Goal: Information Seeking & Learning: Check status

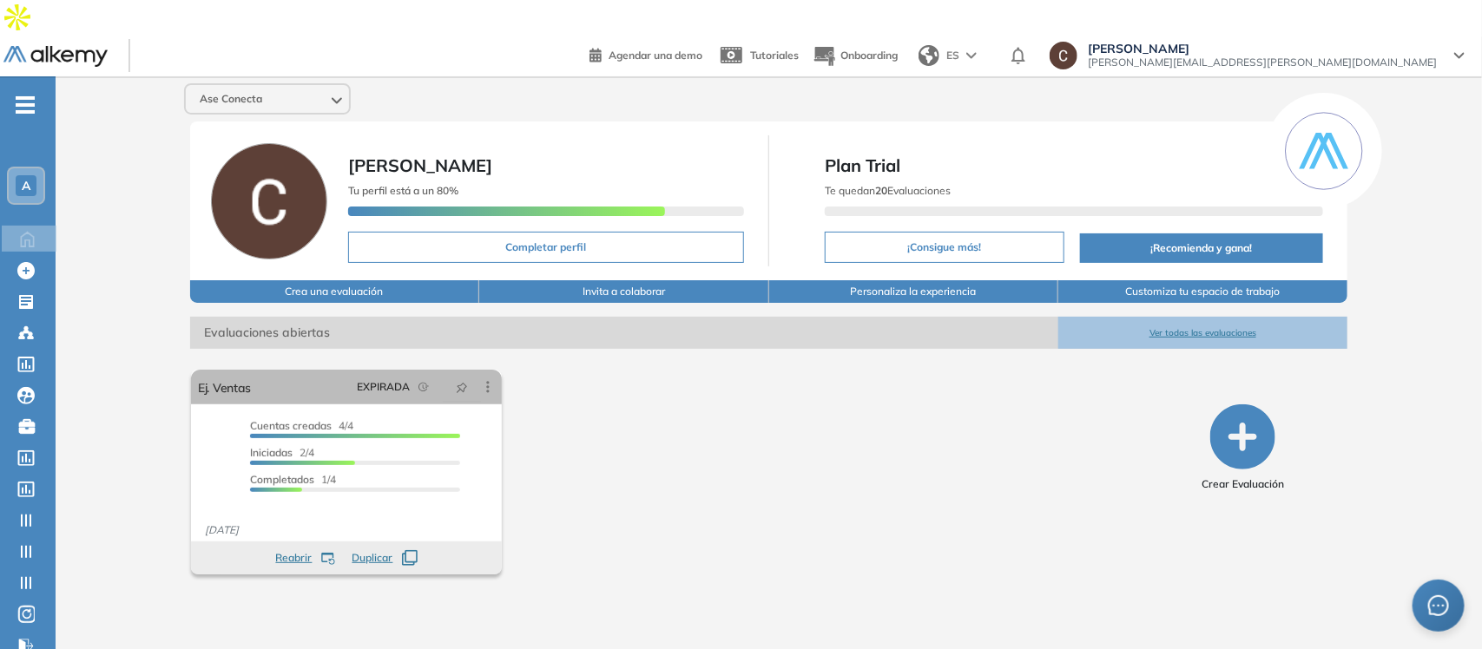
click at [31, 175] on div "A" at bounding box center [26, 185] width 21 height 21
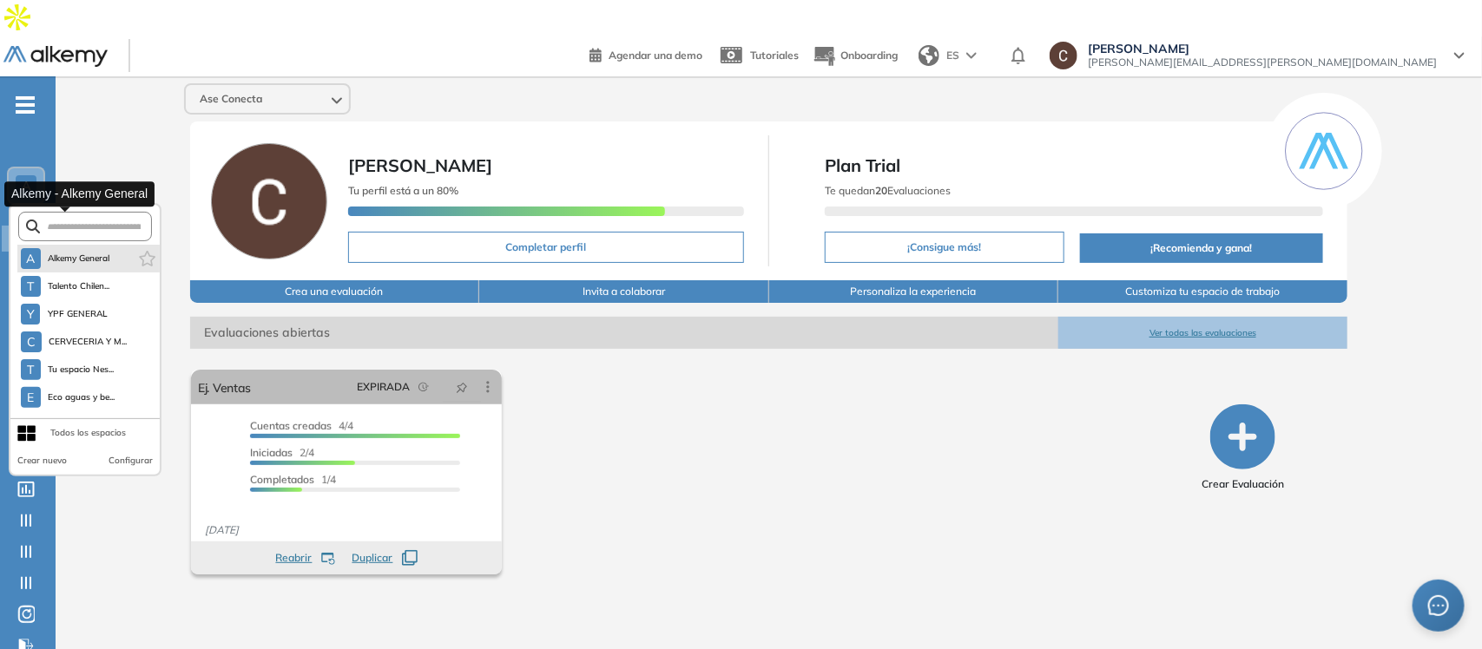
click at [80, 252] on span "Alkemy General" at bounding box center [79, 259] width 62 height 14
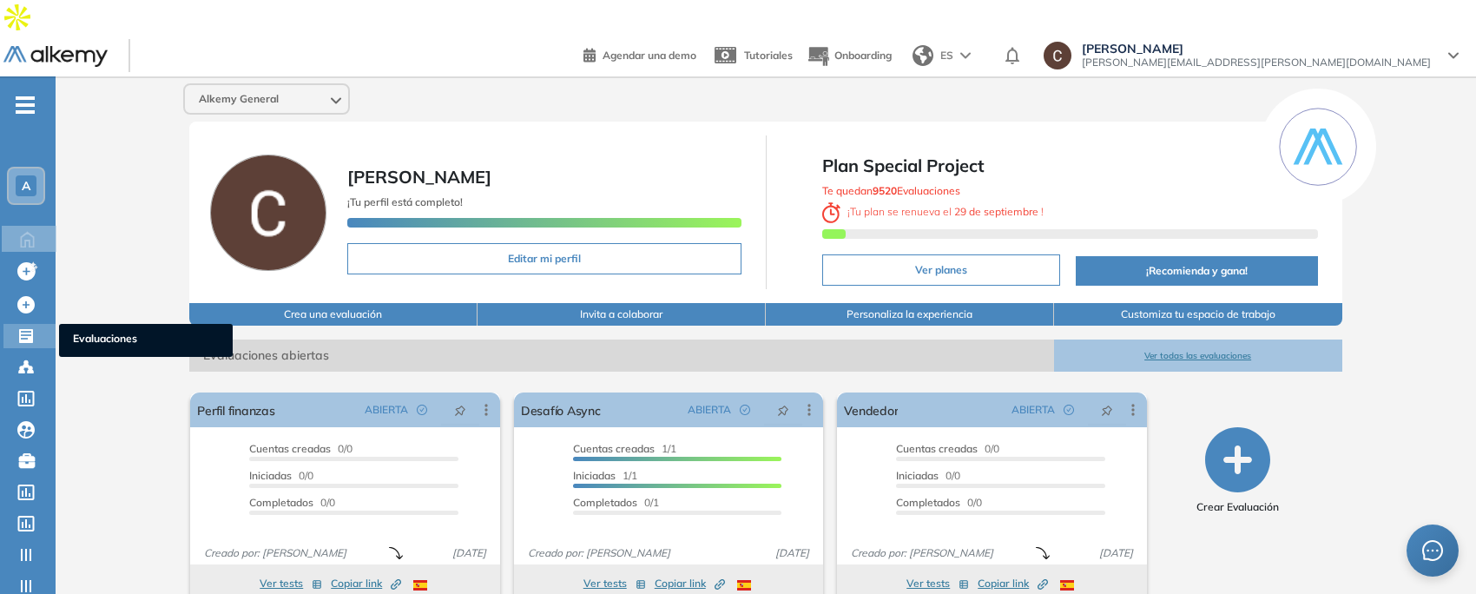
click at [23, 329] on icon at bounding box center [26, 336] width 14 height 14
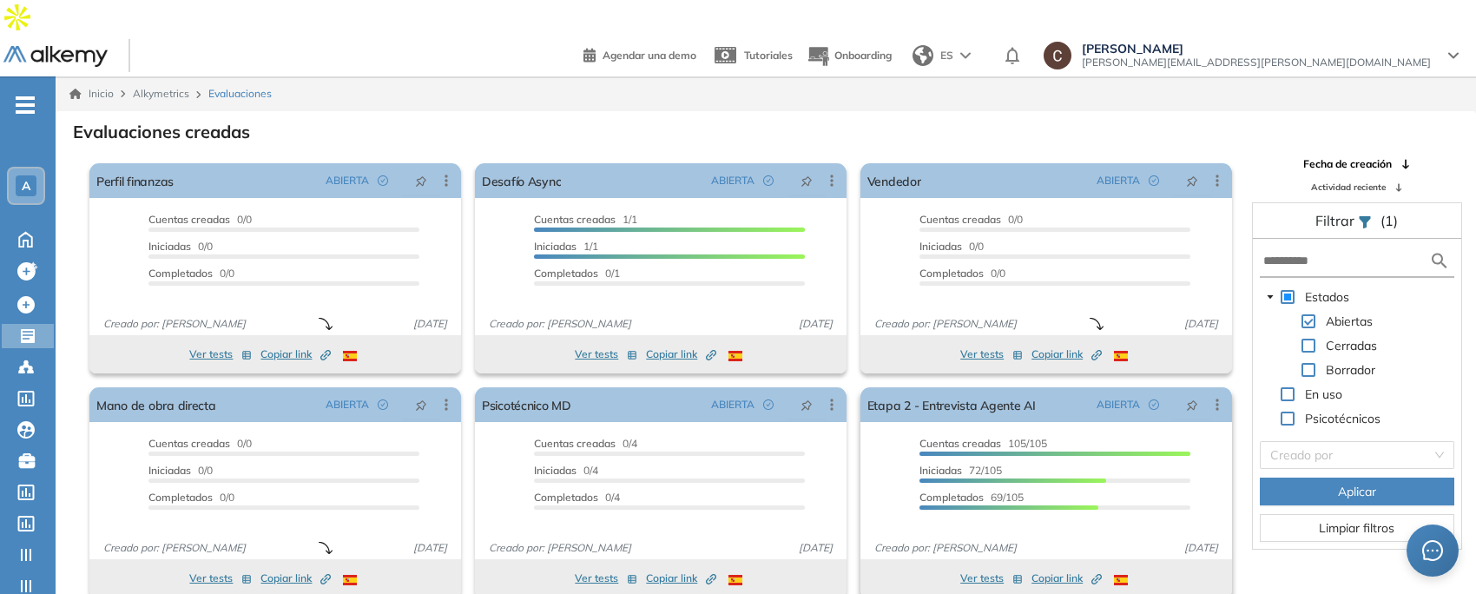
scroll to position [42, 0]
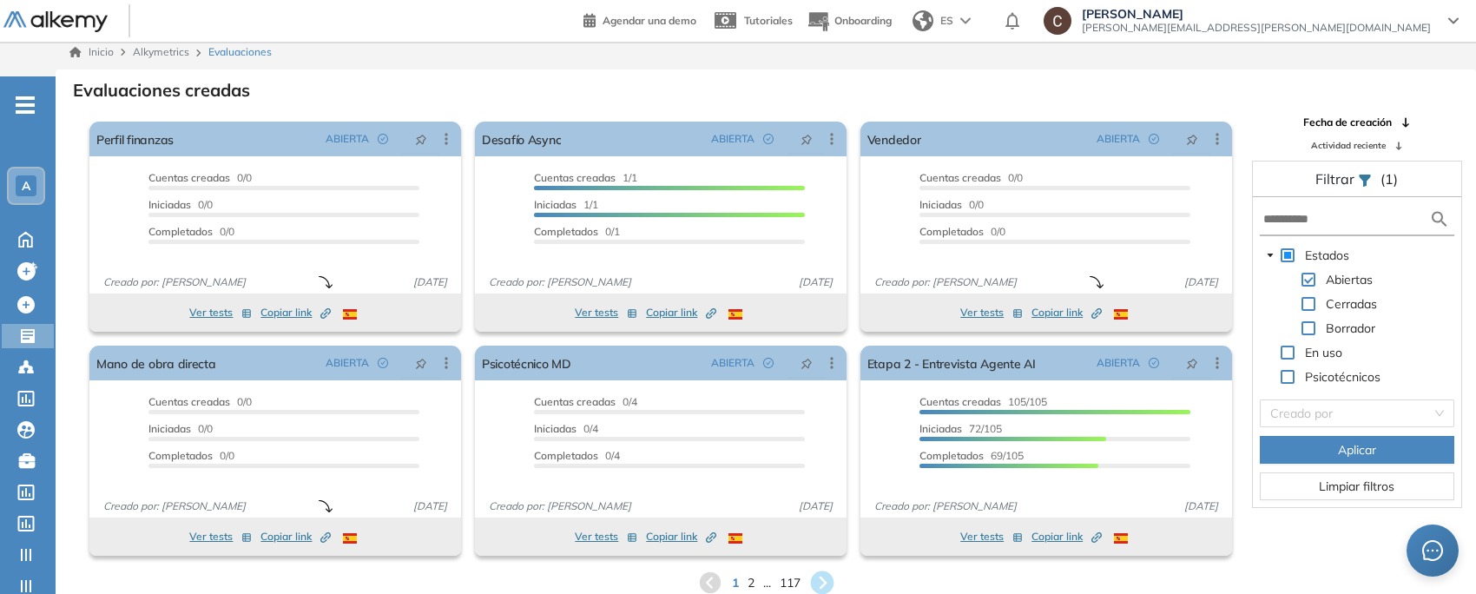
click at [827, 571] on icon at bounding box center [821, 582] width 23 height 23
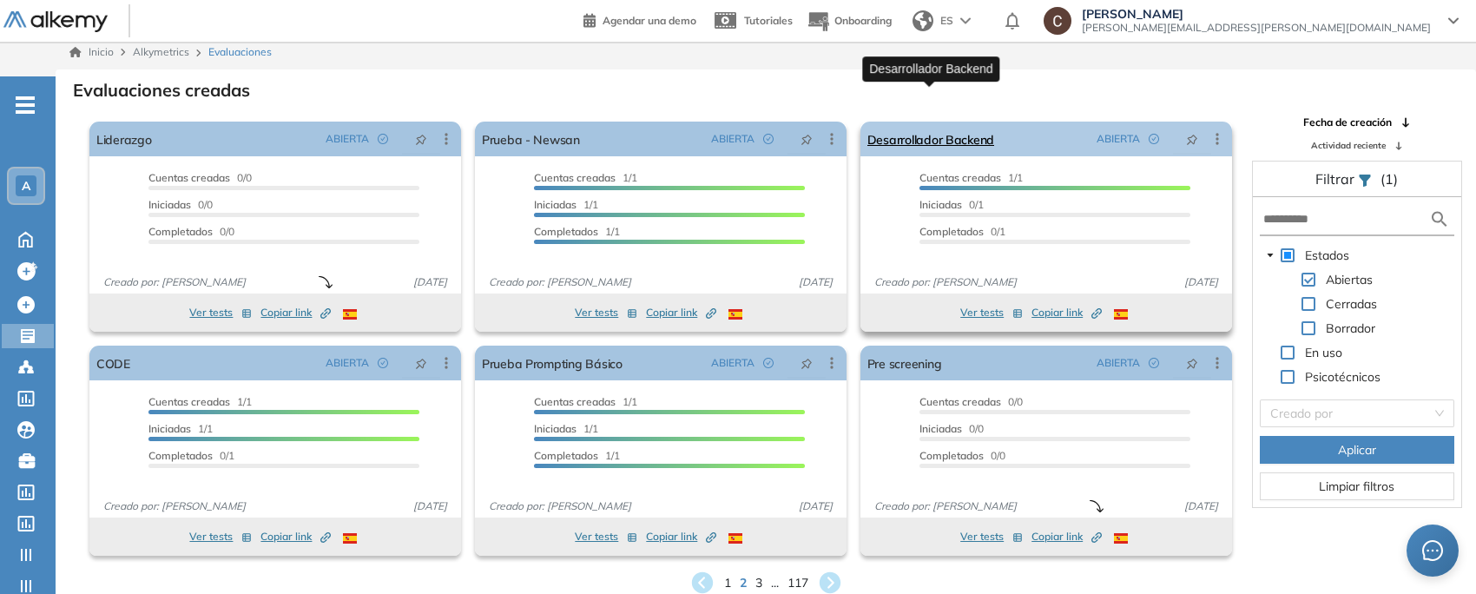
click at [924, 122] on link "Desarrollador Backend" at bounding box center [930, 139] width 127 height 35
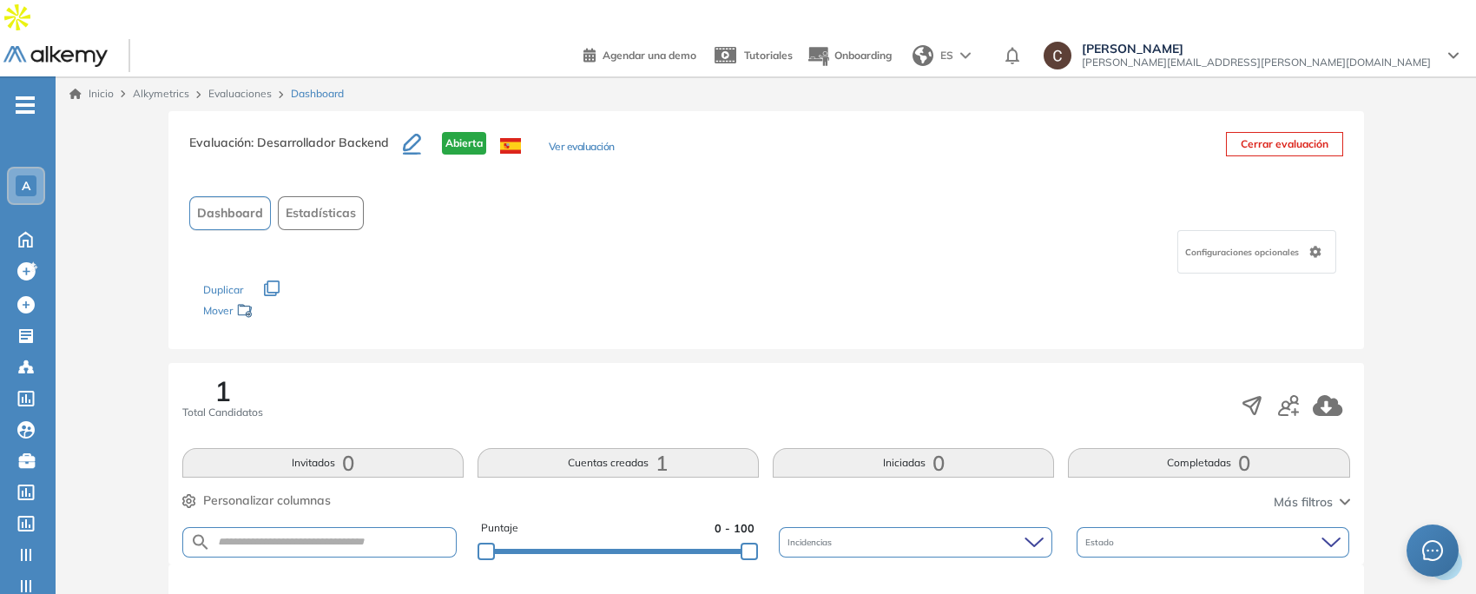
click at [245, 87] on link "Evaluaciones" at bounding box center [239, 93] width 63 height 13
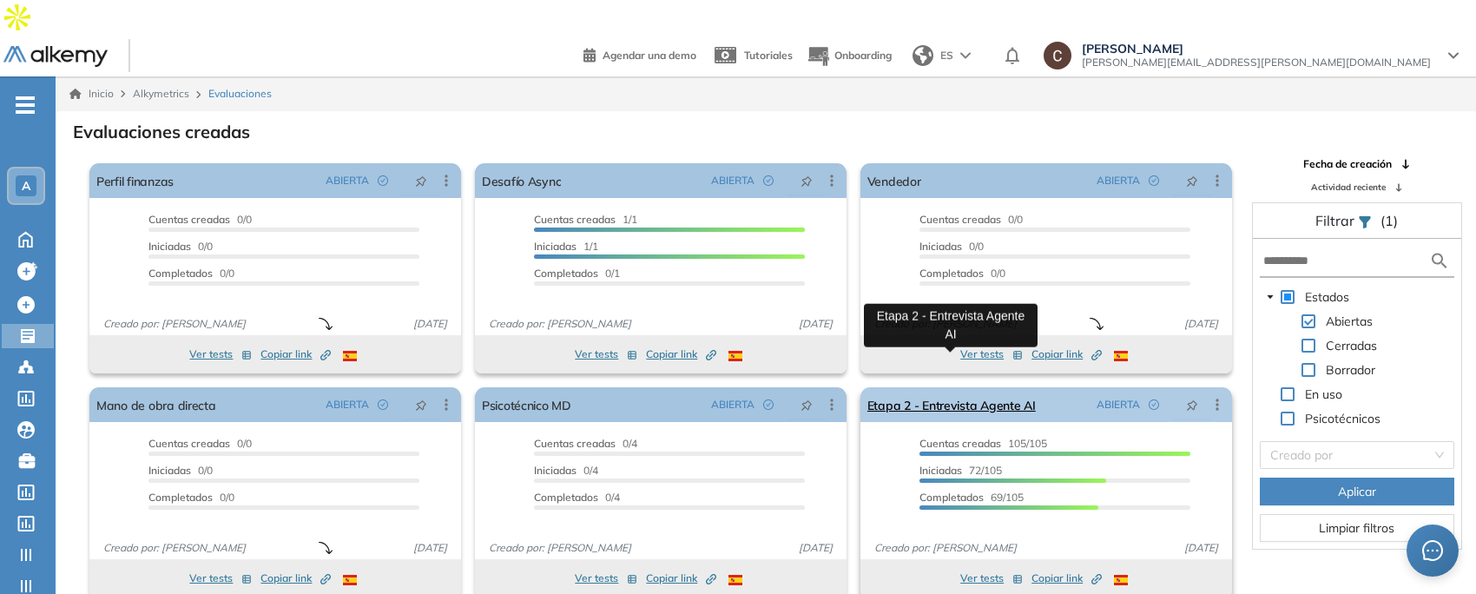
scroll to position [42, 0]
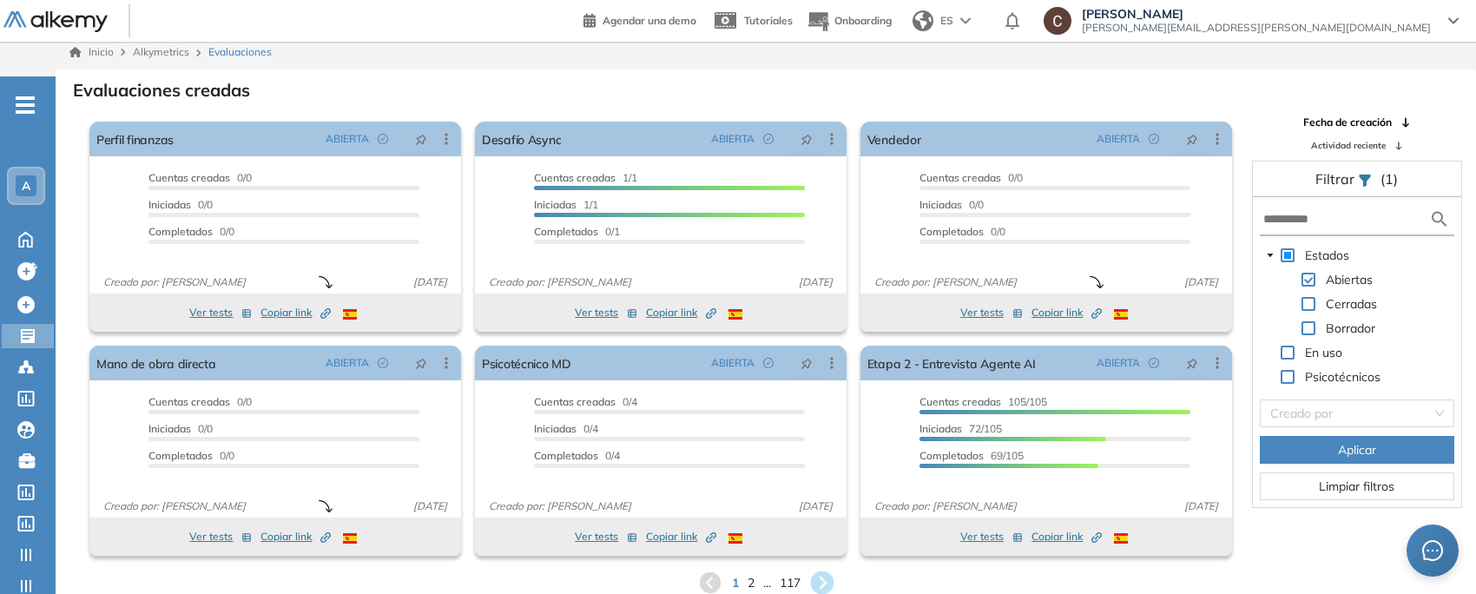
click at [826, 571] on icon at bounding box center [821, 582] width 23 height 23
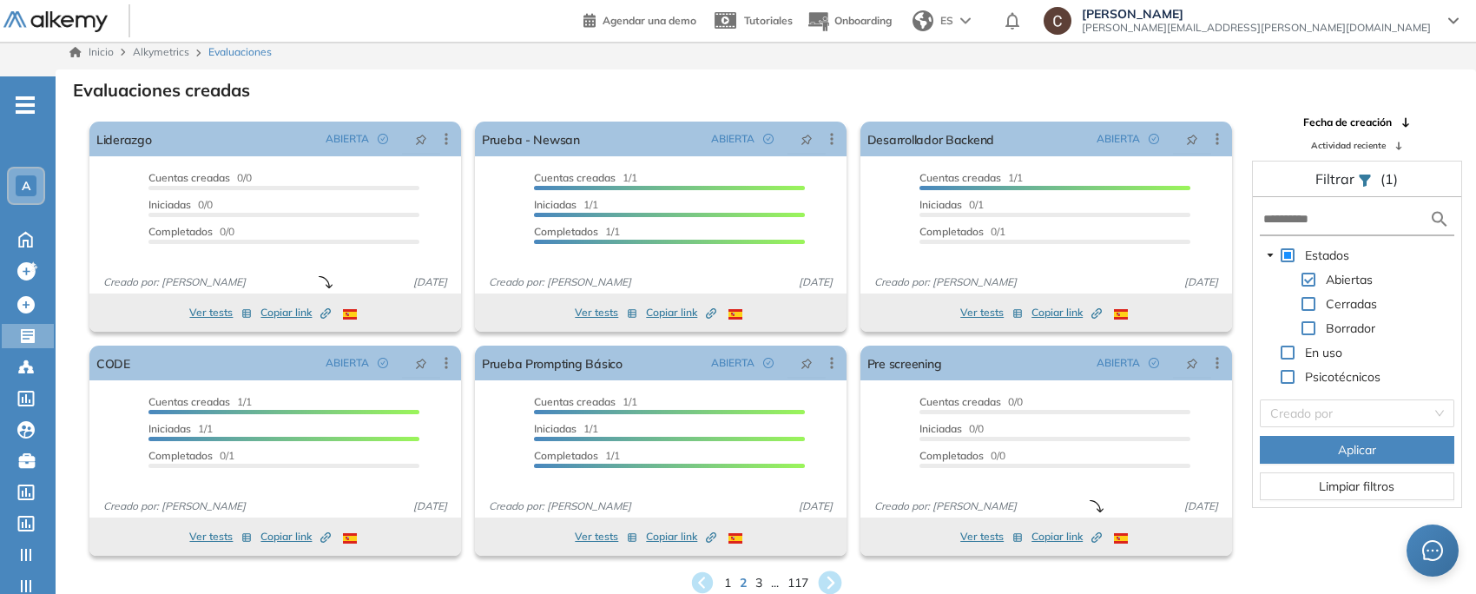
click at [826, 571] on icon at bounding box center [829, 582] width 23 height 23
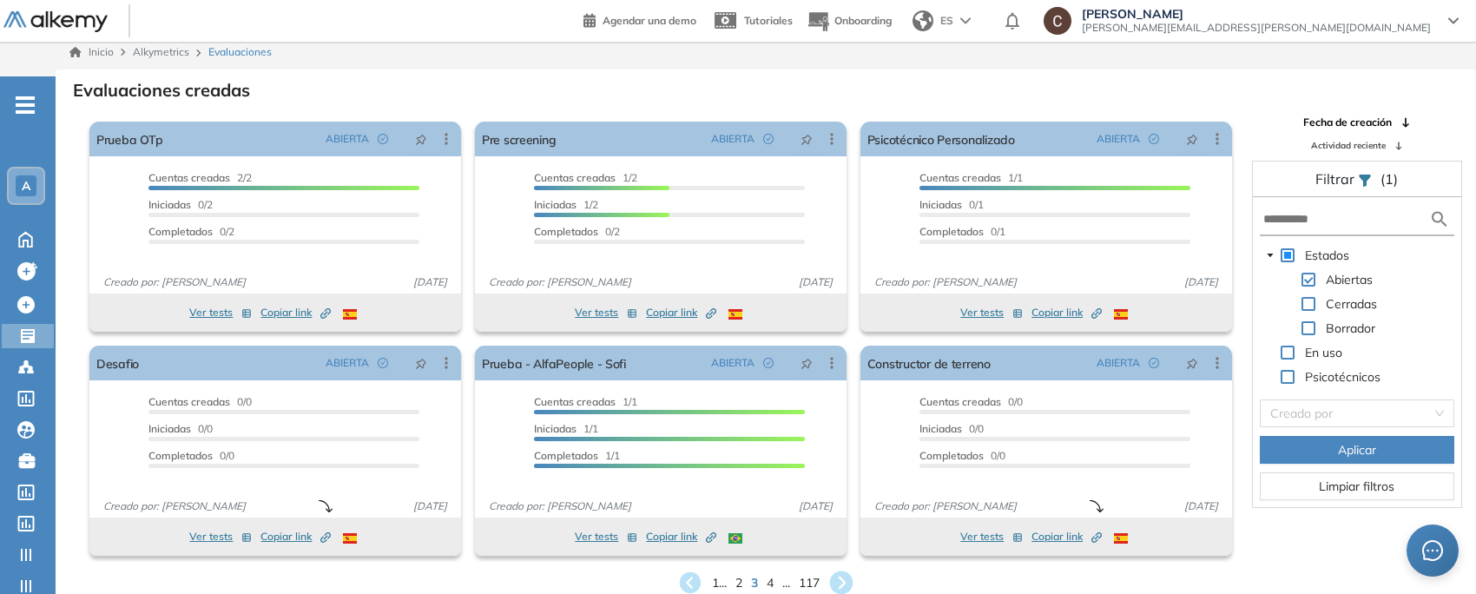
click at [826, 569] on div "1 ... 2 3 4 ... 117" at bounding box center [765, 582] width 1392 height 26
click at [840, 571] on icon at bounding box center [841, 582] width 23 height 23
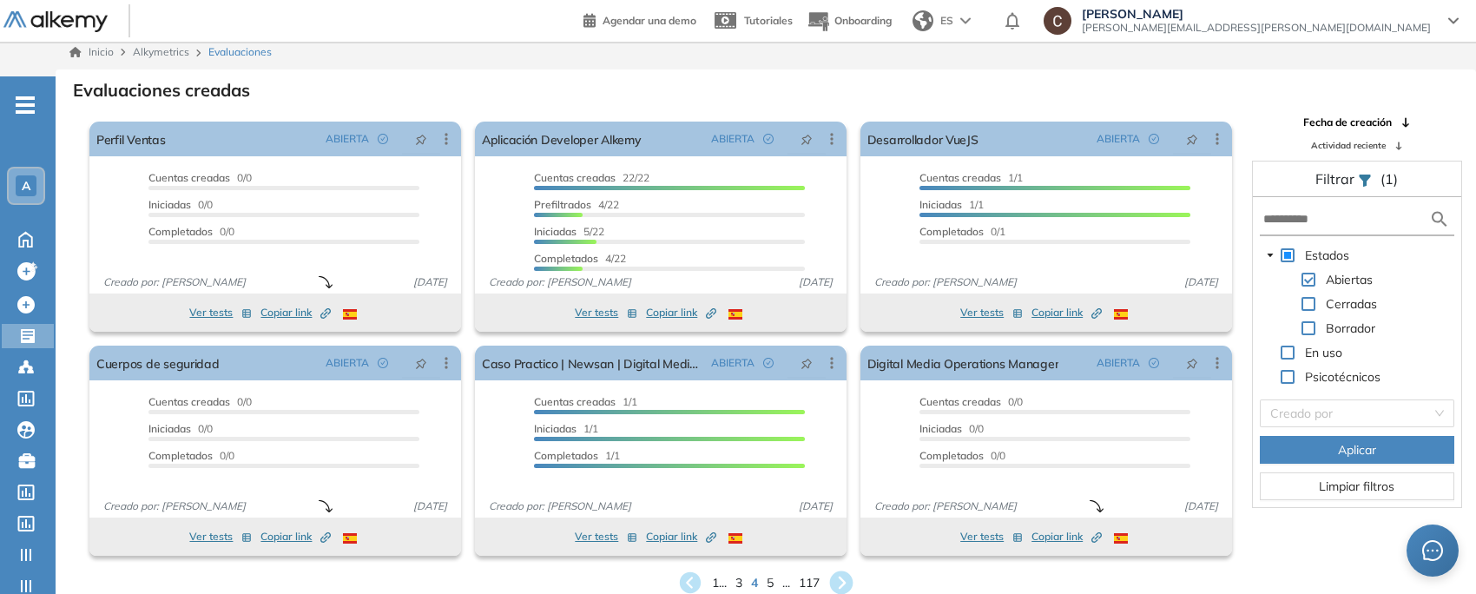
click at [840, 571] on icon at bounding box center [841, 582] width 23 height 23
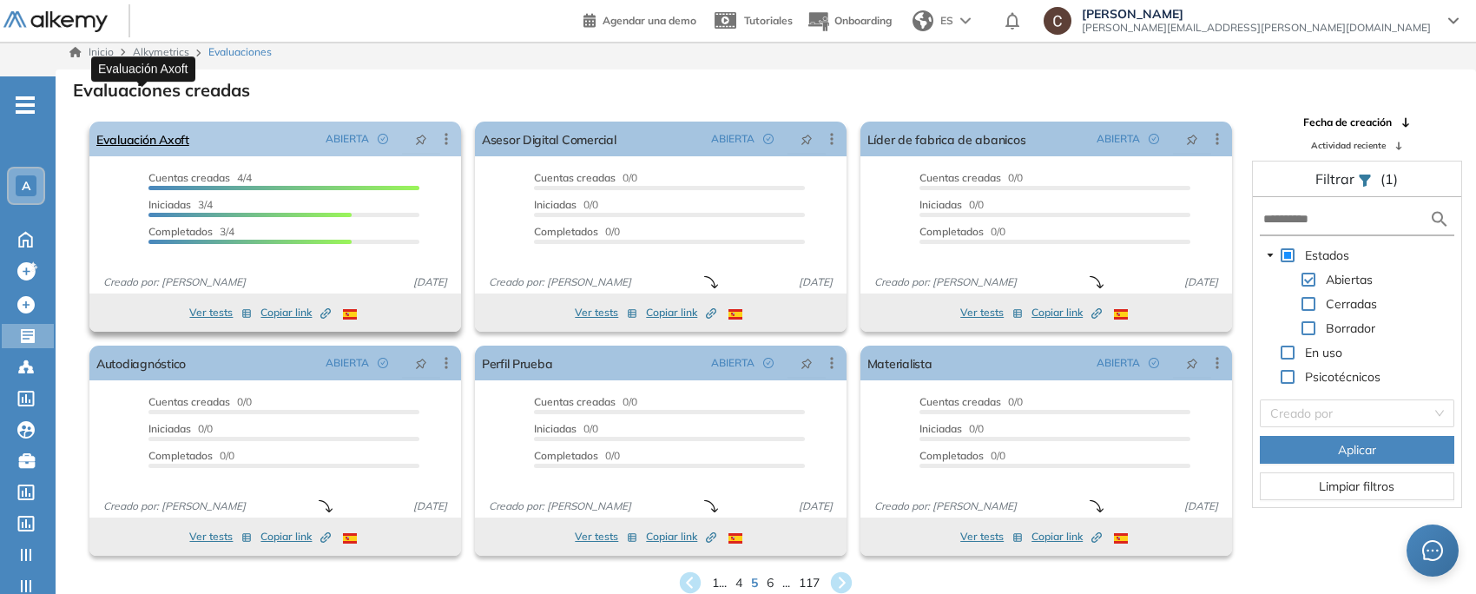
click at [161, 122] on link "Evaluación Axoft" at bounding box center [142, 139] width 93 height 35
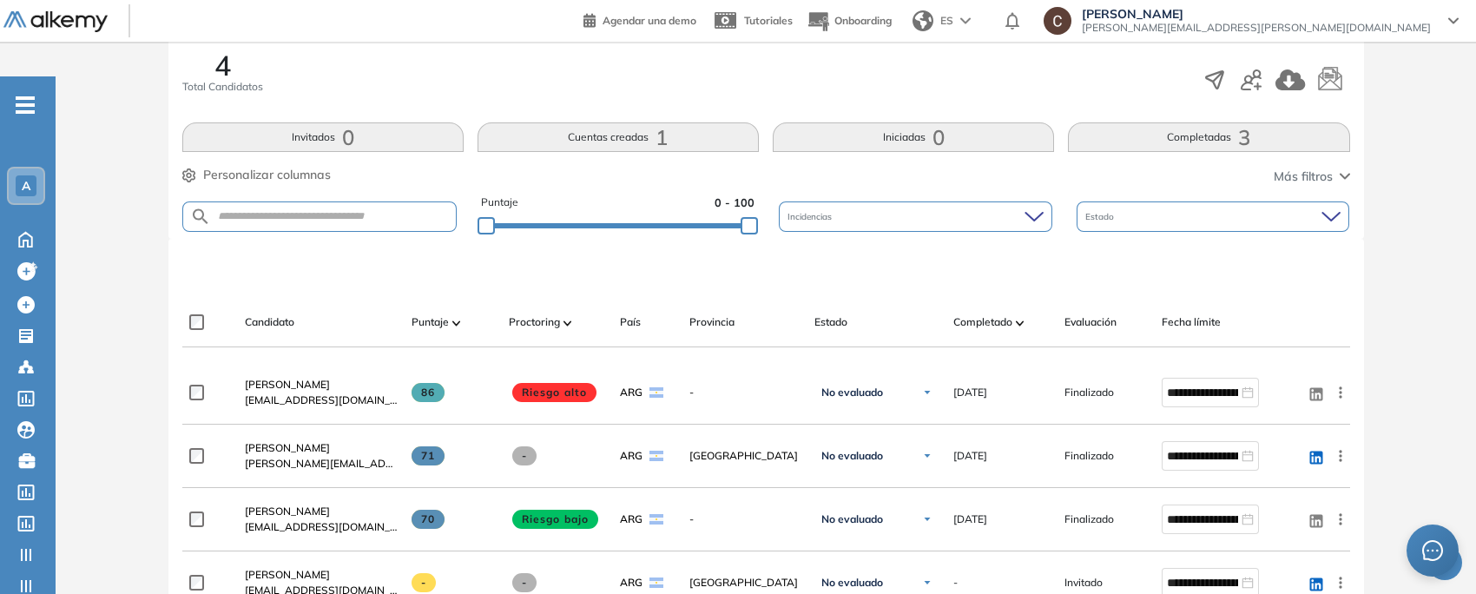
scroll to position [433, 0]
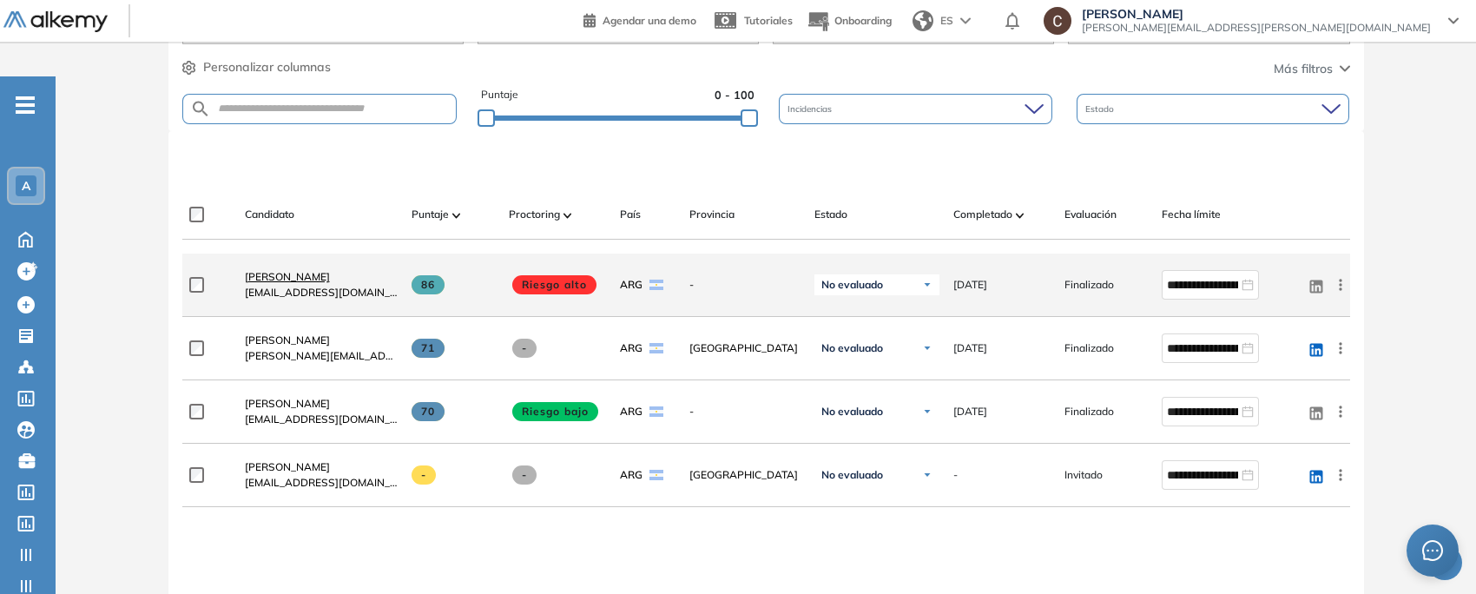
click at [284, 270] on span "[PERSON_NAME]" at bounding box center [287, 276] width 85 height 13
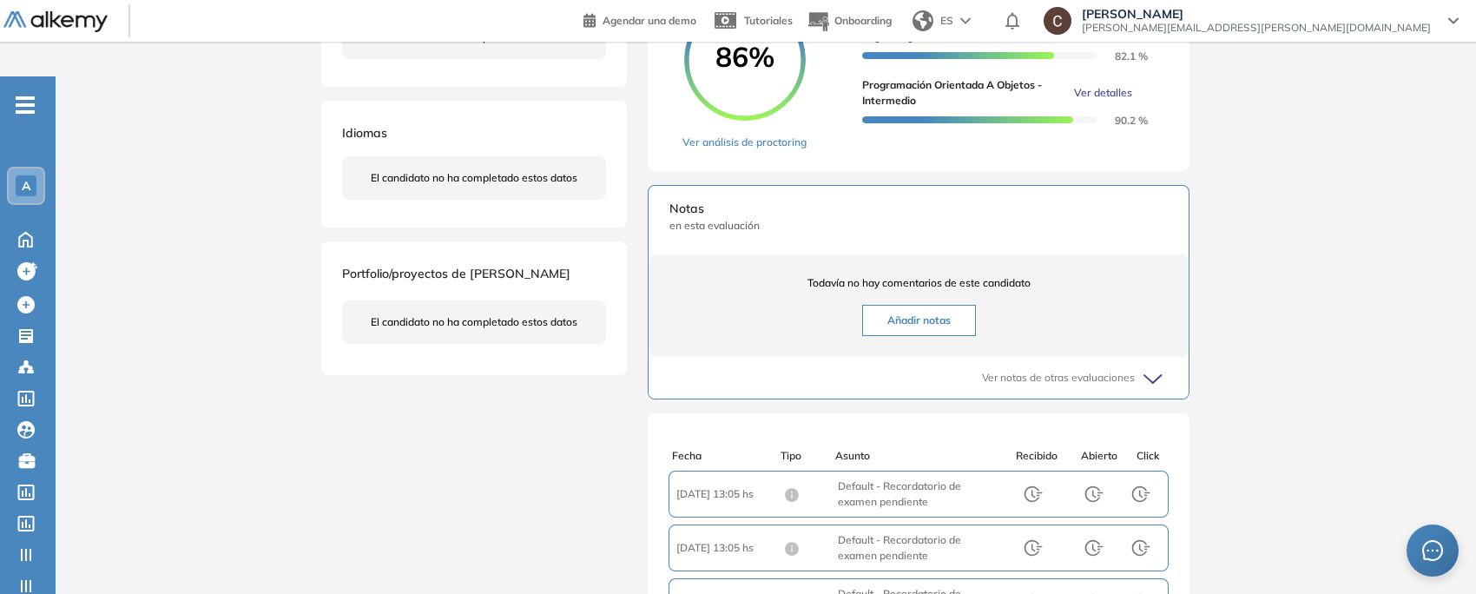
scroll to position [433, 0]
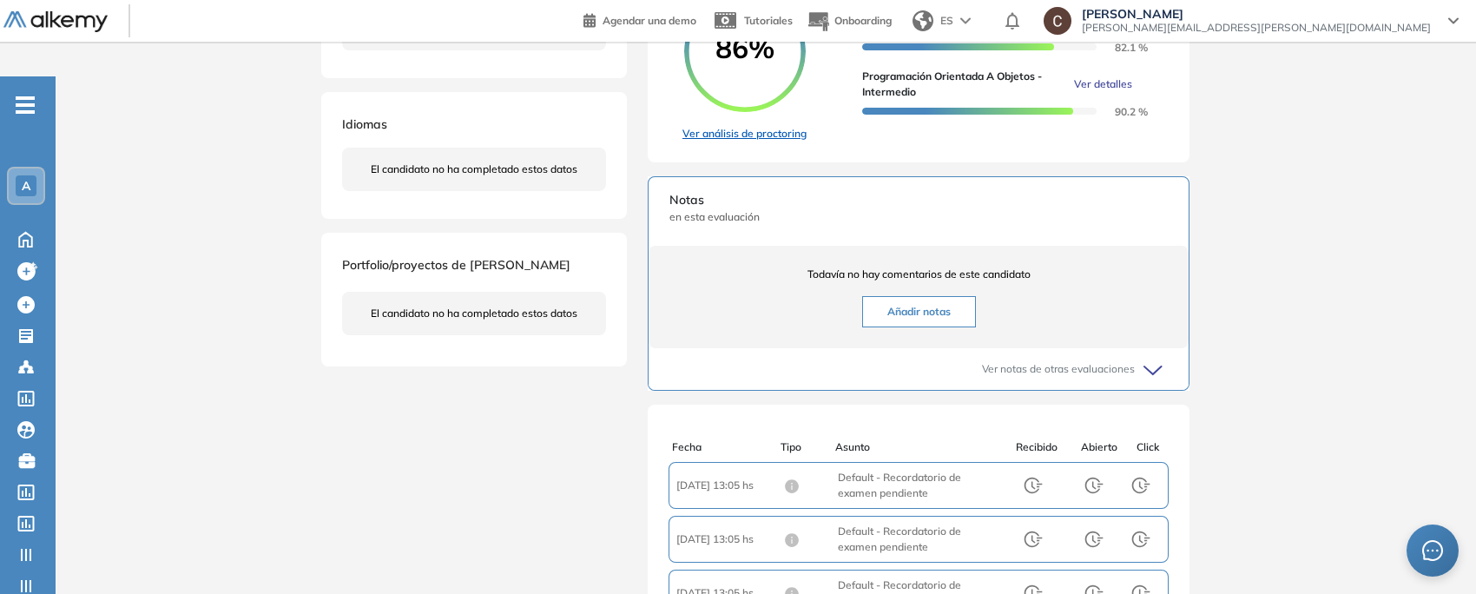
click at [733, 126] on link "Ver análisis de proctoring" at bounding box center [744, 134] width 124 height 16
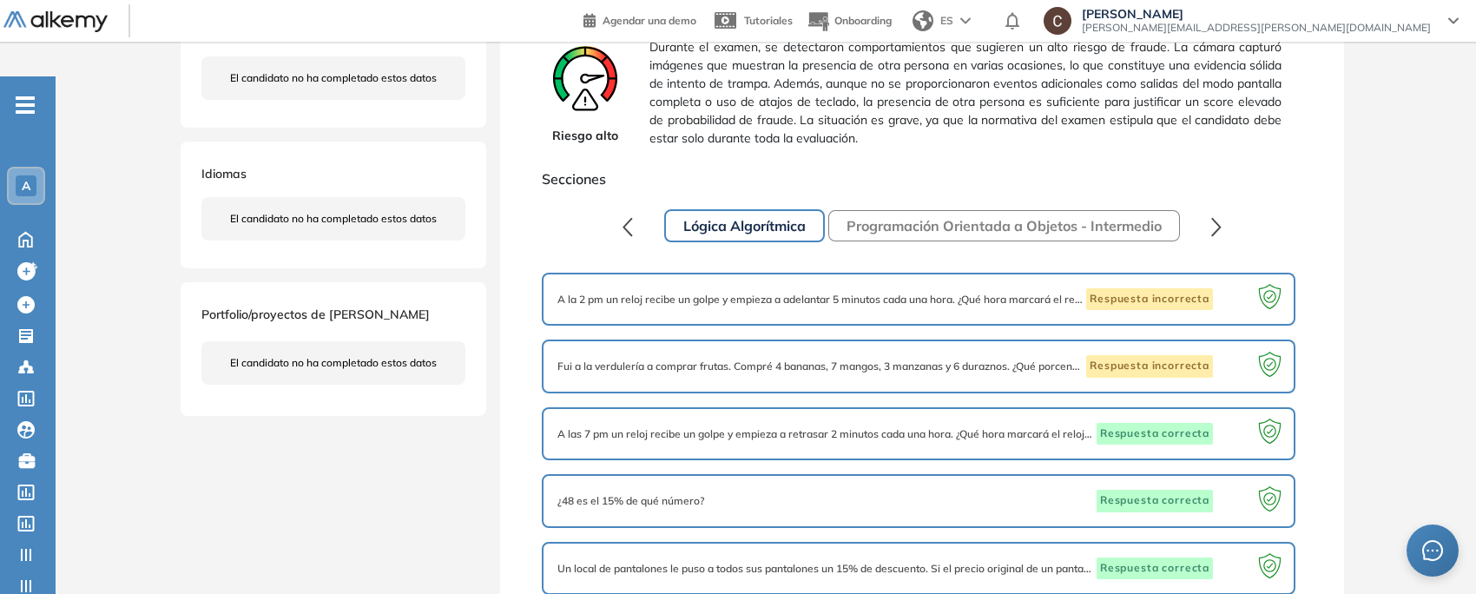
scroll to position [281, 0]
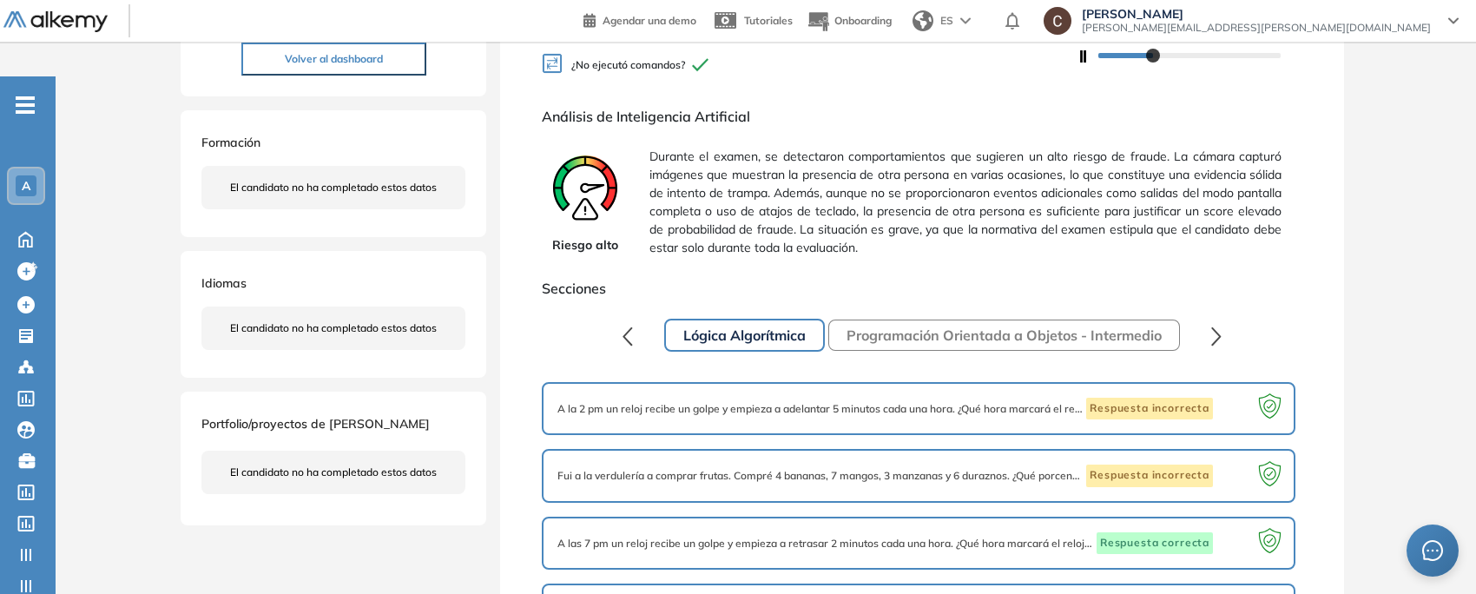
click at [907, 319] on button "Programación Orientada a Objetos - Intermedio" at bounding box center [1004, 334] width 352 height 31
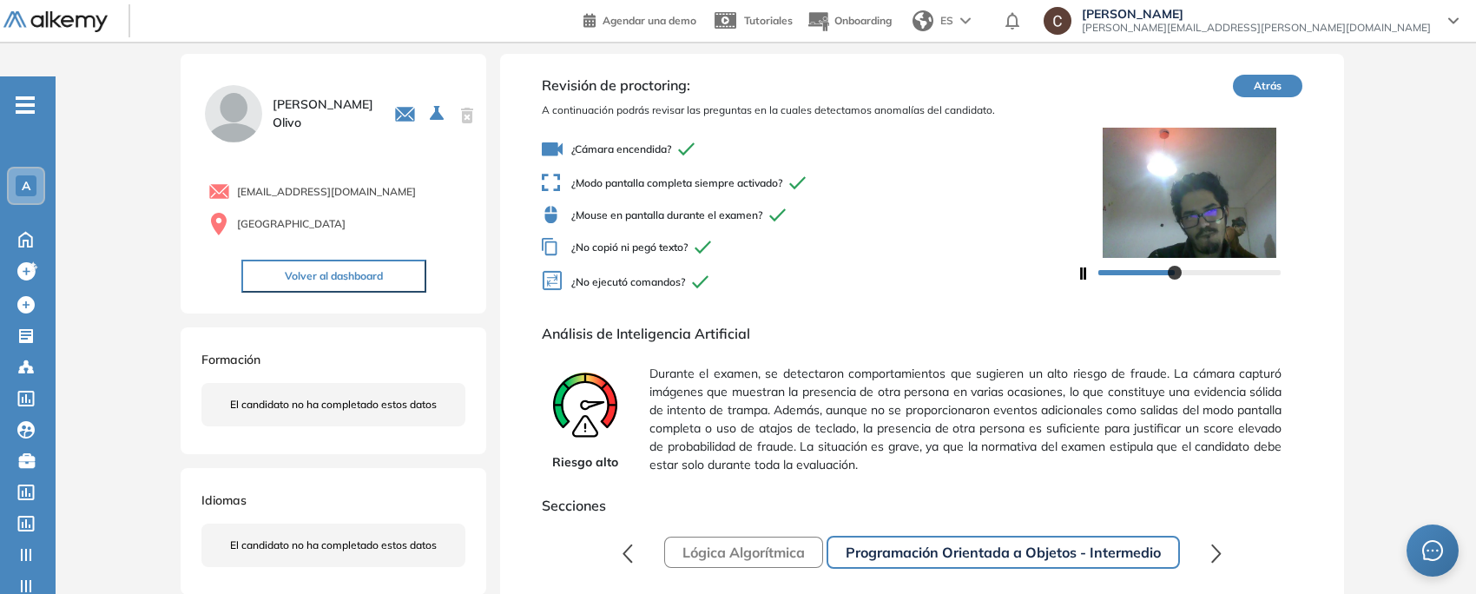
scroll to position [0, 0]
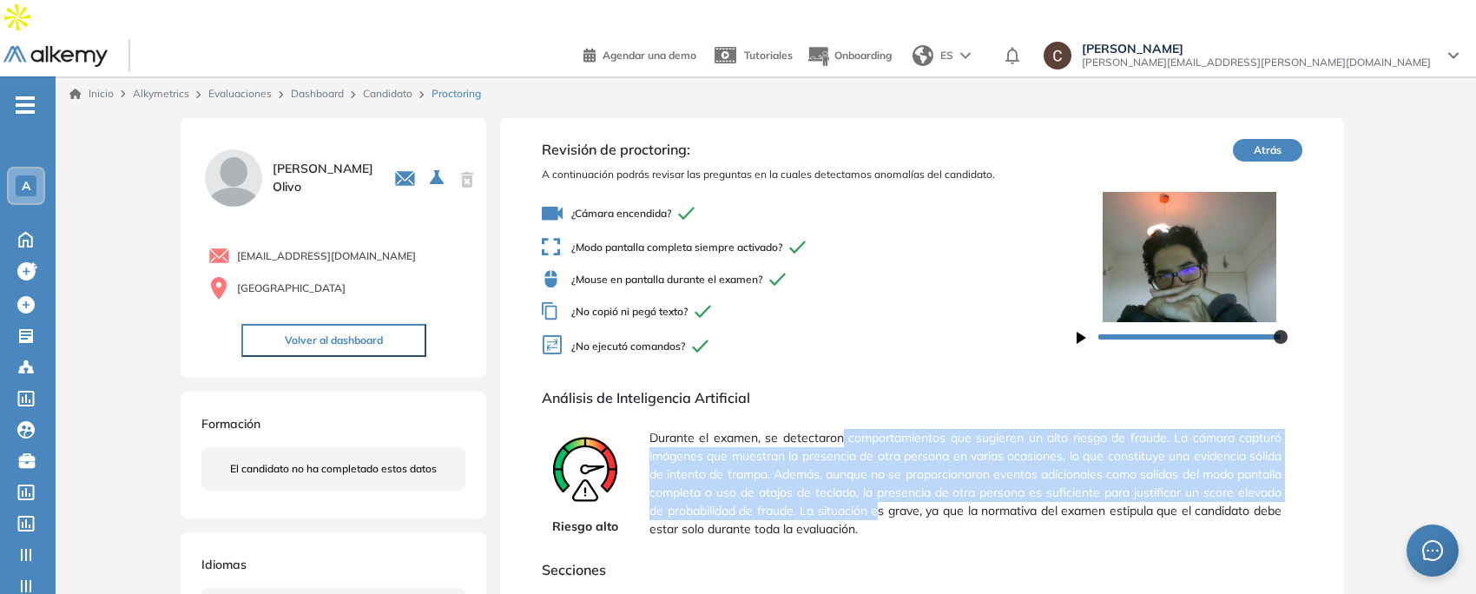
drag, startPoint x: 843, startPoint y: 398, endPoint x: 942, endPoint y: 469, distance: 121.9
click at [942, 469] on span "Durante el examen, se detectaron comportamientos que sugieren un alto riesgo de…" at bounding box center [965, 483] width 632 height 123
click at [1081, 332] on icon "button" at bounding box center [1081, 338] width 10 height 12
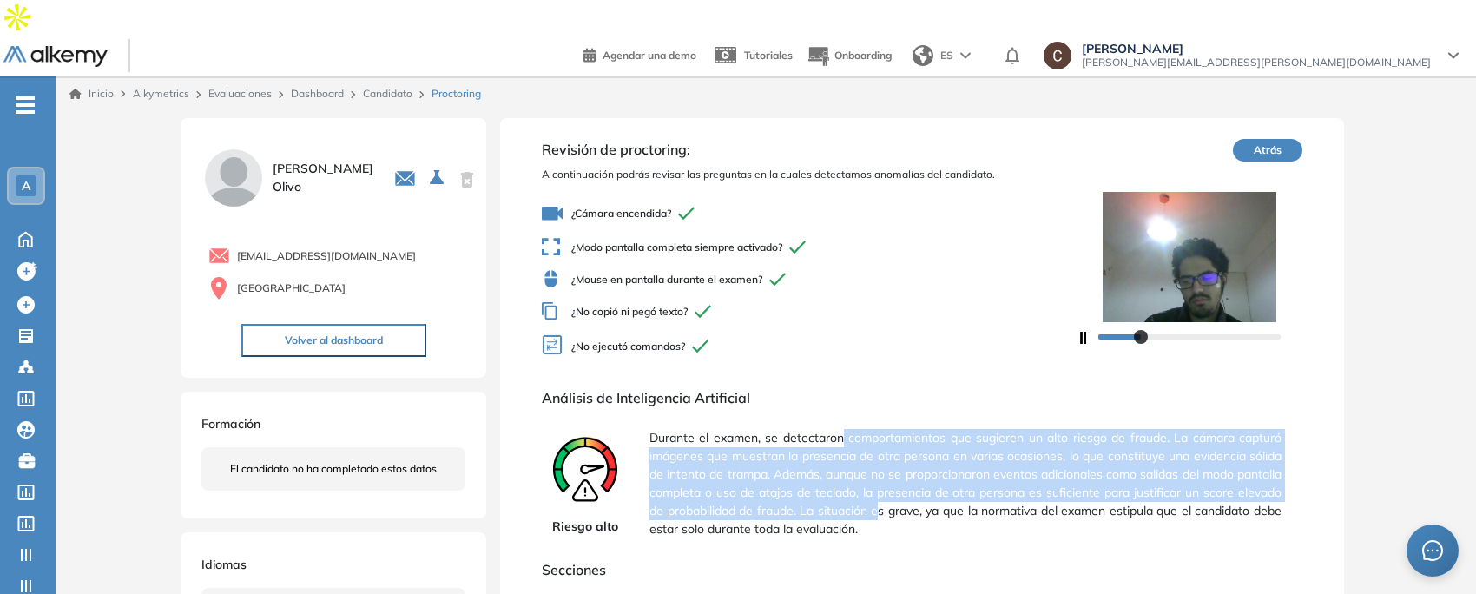
click at [822, 434] on span "Durante el examen, se detectaron comportamientos que sugieren un alto riesgo de…" at bounding box center [965, 483] width 632 height 123
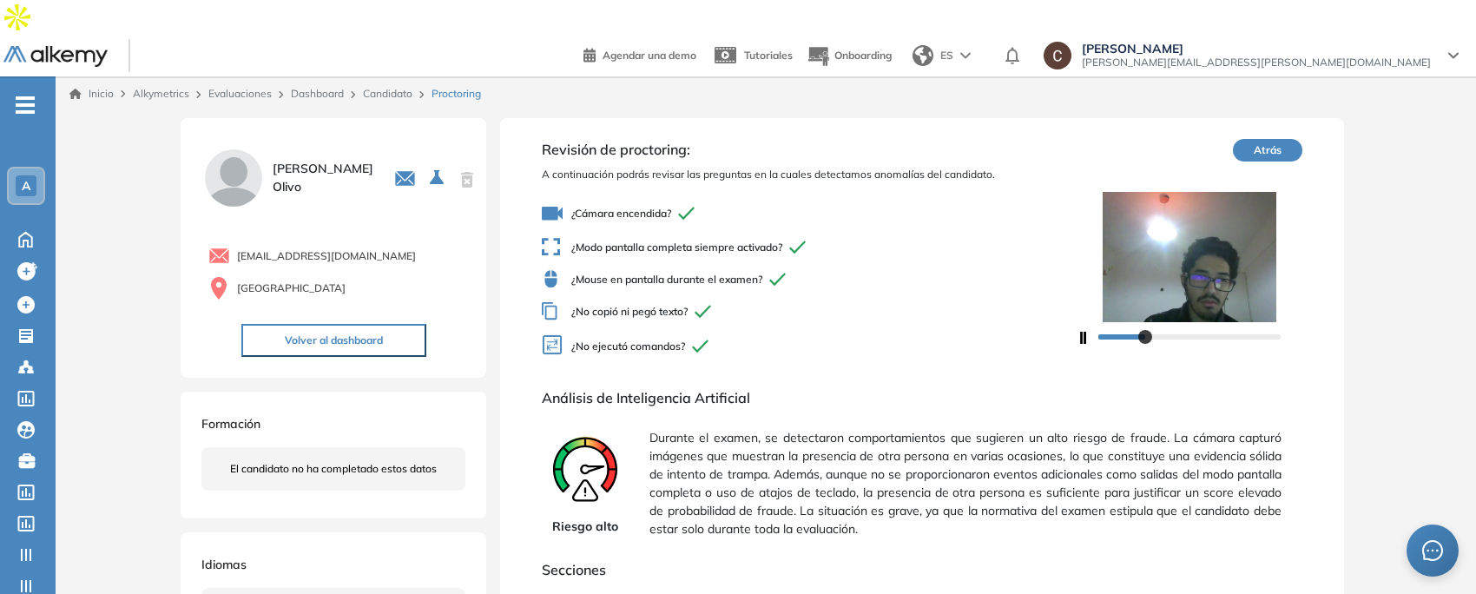
click at [839, 454] on span "Durante el examen, se detectaron comportamientos que sugieren un alto riesgo de…" at bounding box center [965, 483] width 632 height 123
drag, startPoint x: 756, startPoint y: 460, endPoint x: 805, endPoint y: 458, distance: 48.6
click at [805, 458] on span "Durante el examen, se detectaron comportamientos que sugieren un alto riesgo de…" at bounding box center [965, 483] width 632 height 123
click at [1260, 139] on button "Atrás" at bounding box center [1267, 150] width 69 height 23
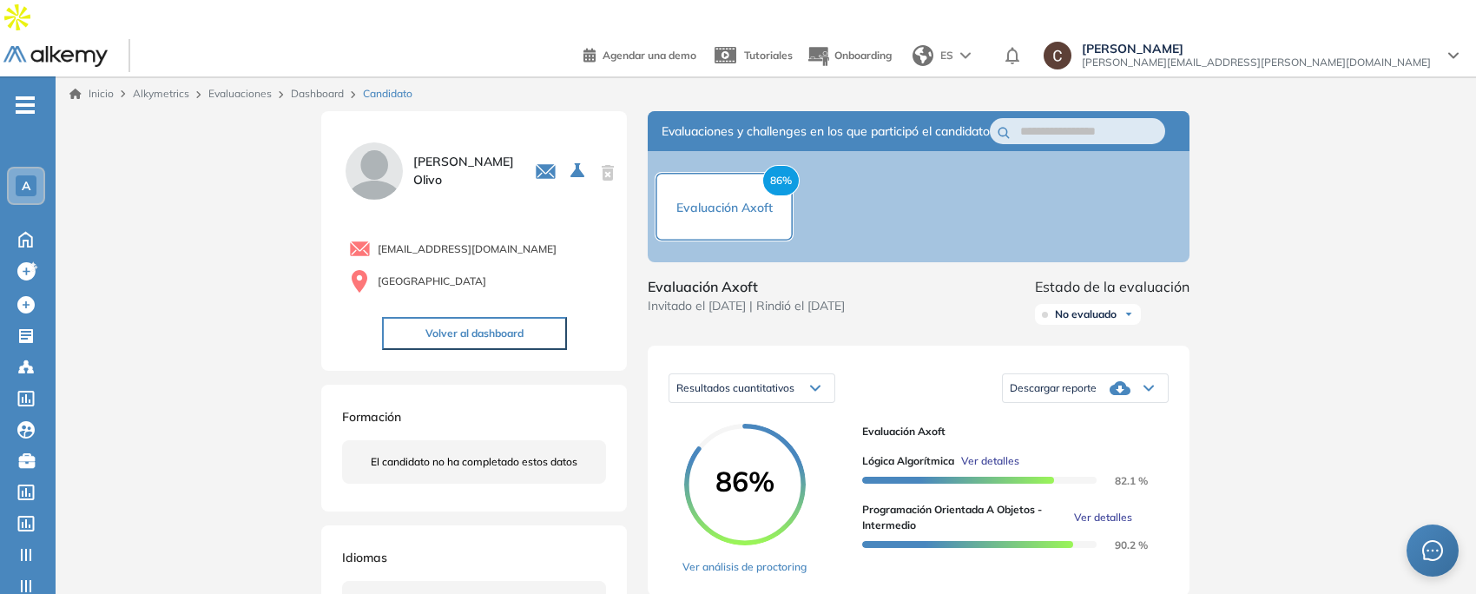
click at [331, 87] on link "Dashboard" at bounding box center [317, 93] width 53 height 13
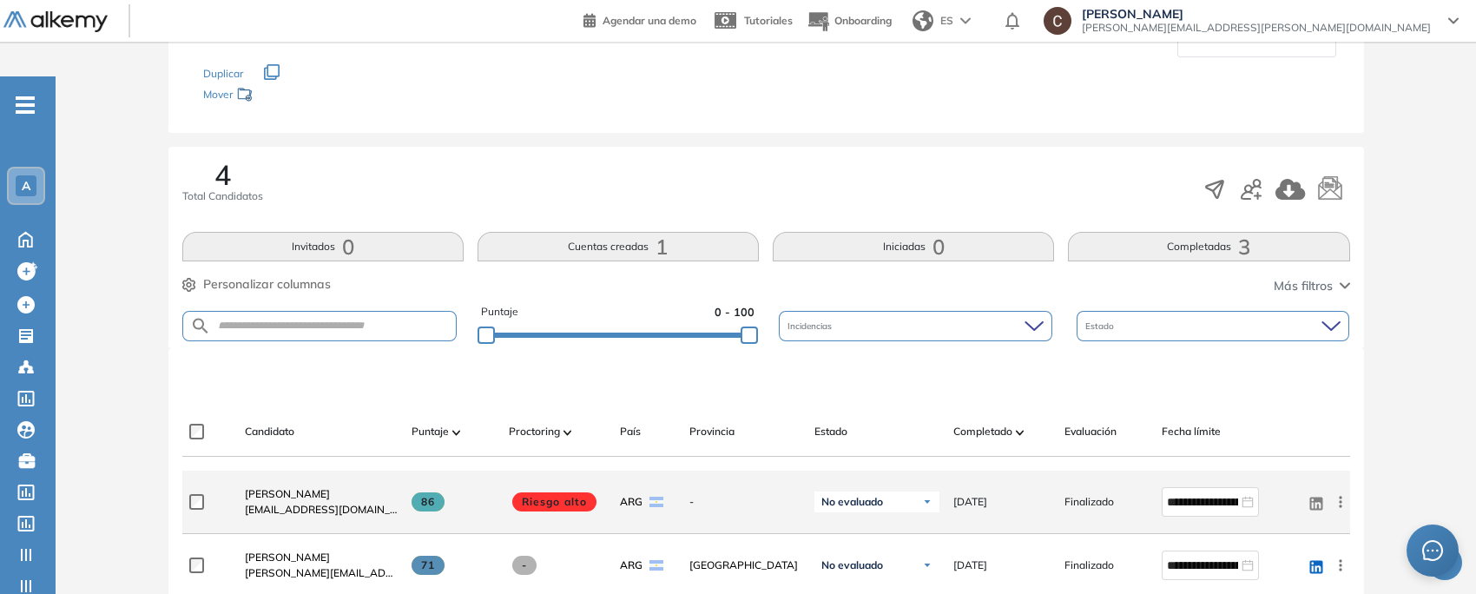
scroll to position [326, 0]
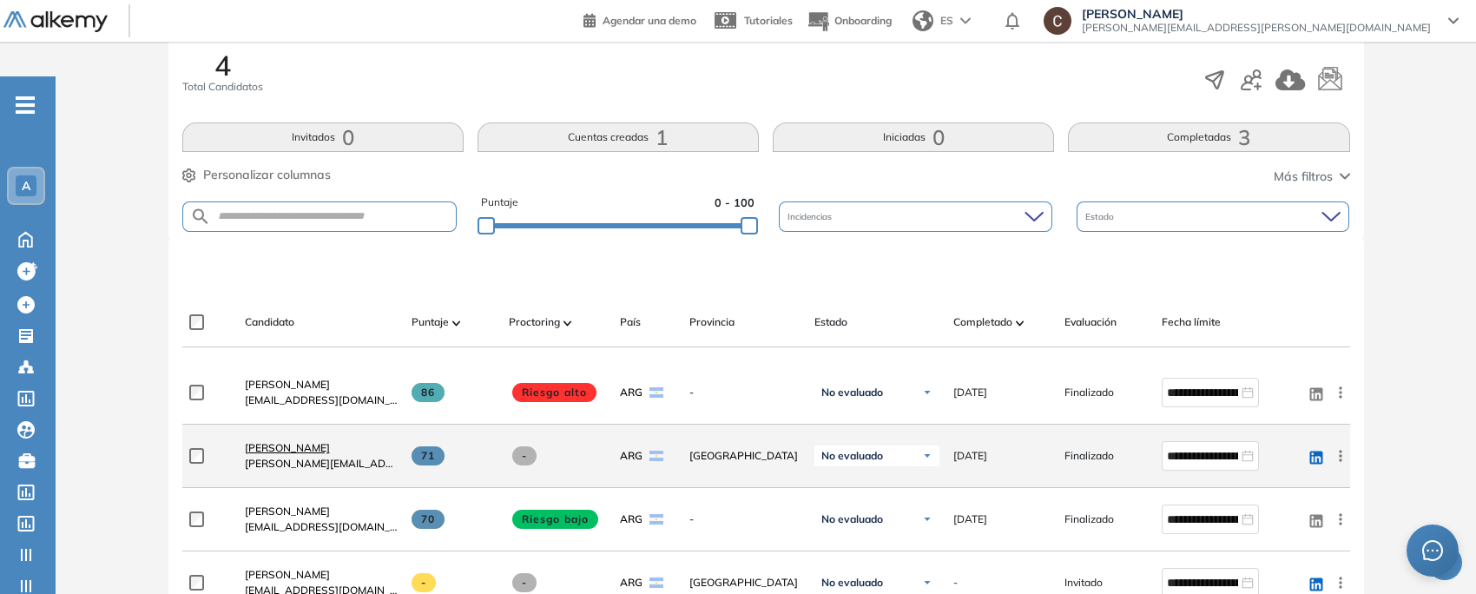
click at [293, 441] on span "[PERSON_NAME]" at bounding box center [287, 447] width 85 height 13
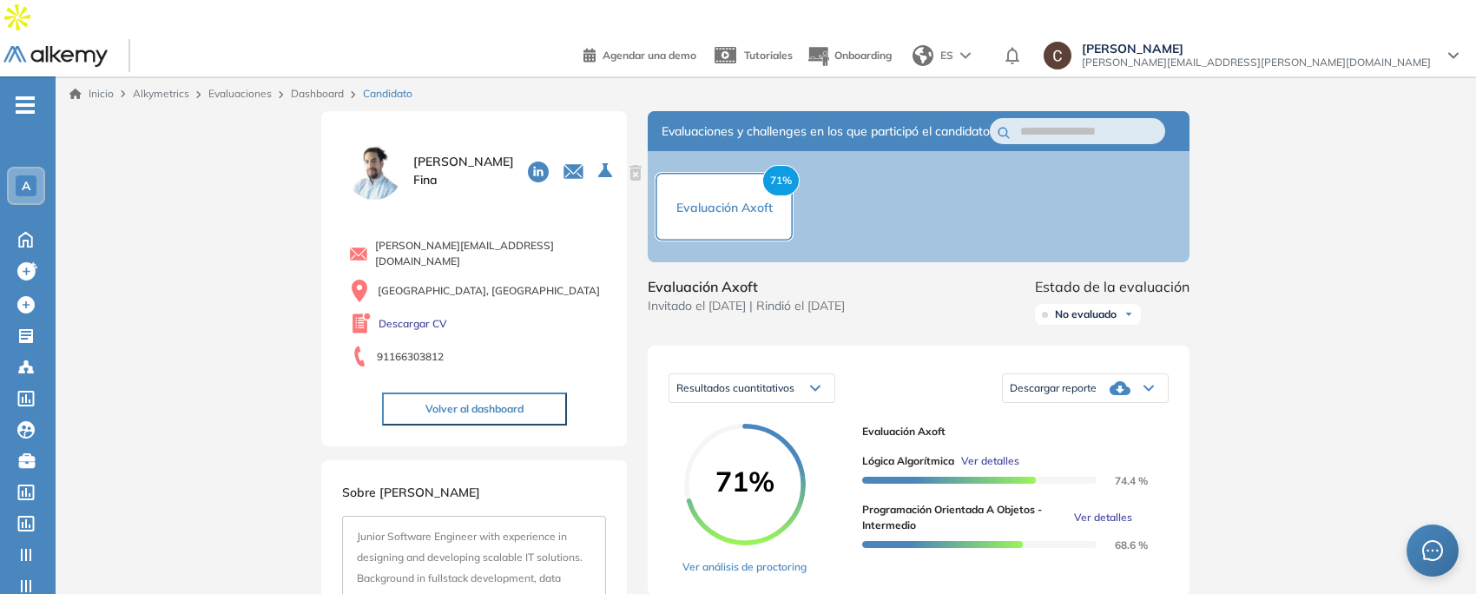
click at [327, 87] on link "Dashboard" at bounding box center [317, 93] width 53 height 13
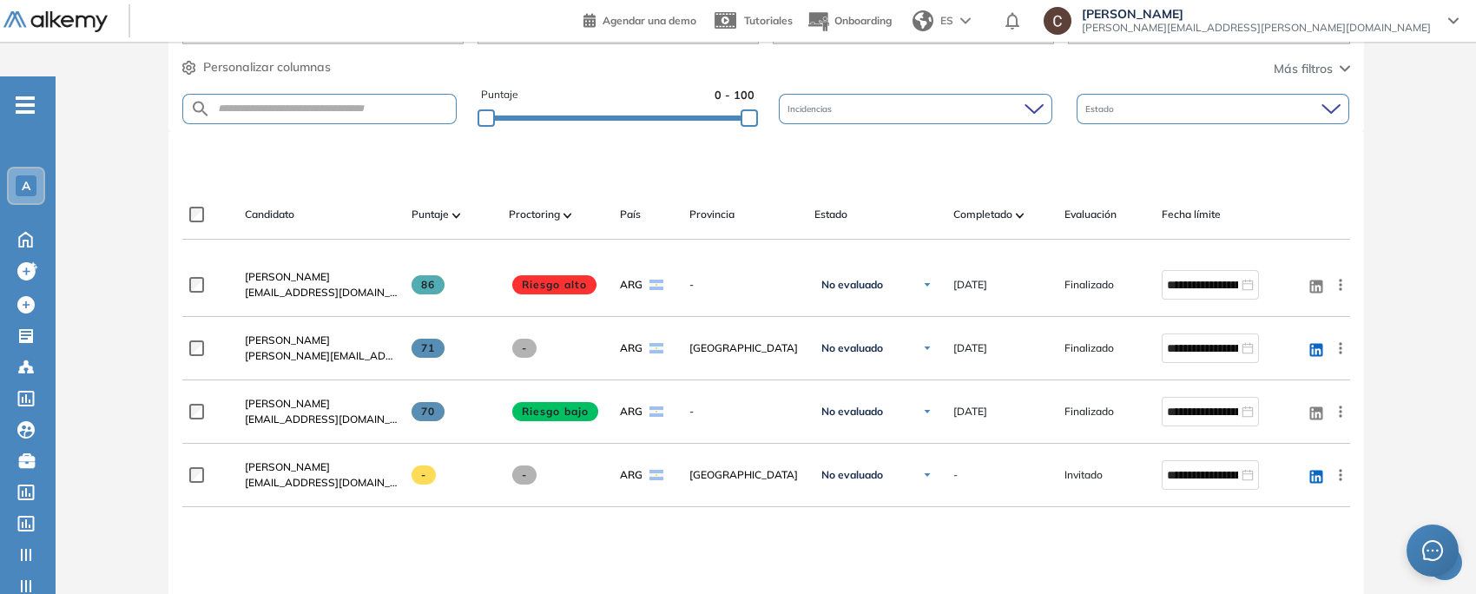
scroll to position [326, 0]
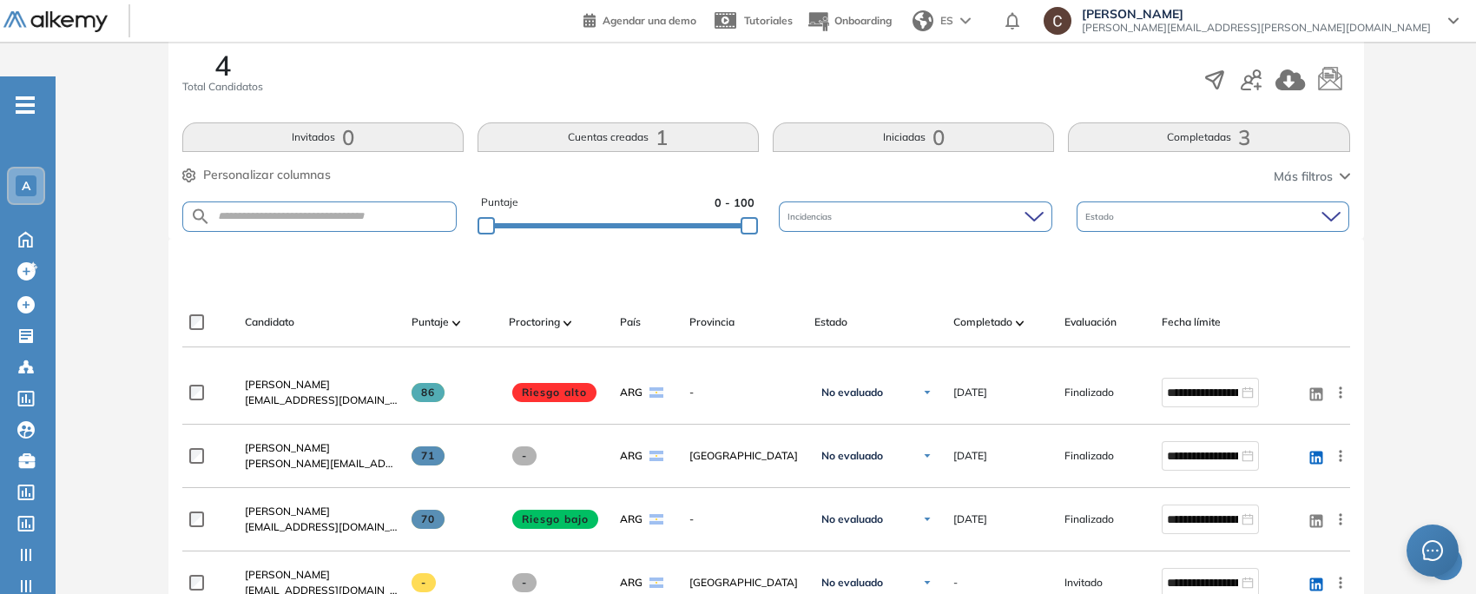
click at [674, 122] on button "Cuentas creadas 1" at bounding box center [617, 137] width 281 height 30
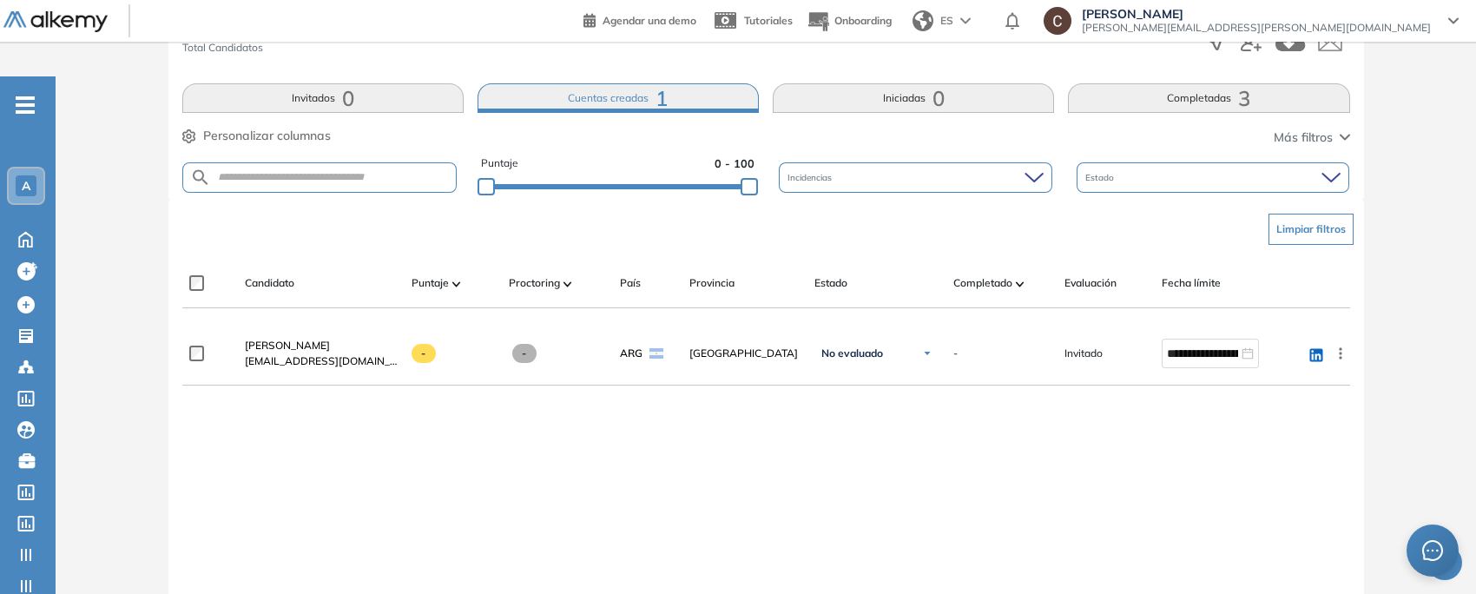
scroll to position [243, 0]
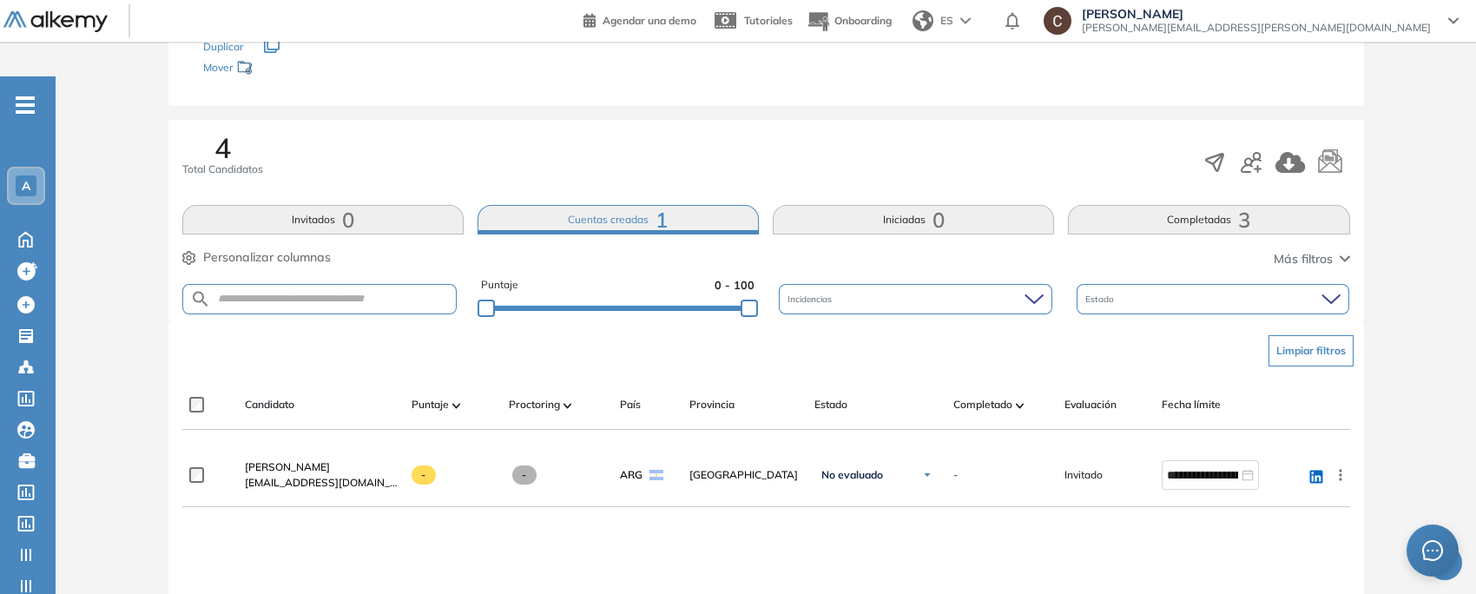
click at [357, 205] on button "Invitados 0" at bounding box center [322, 220] width 281 height 30
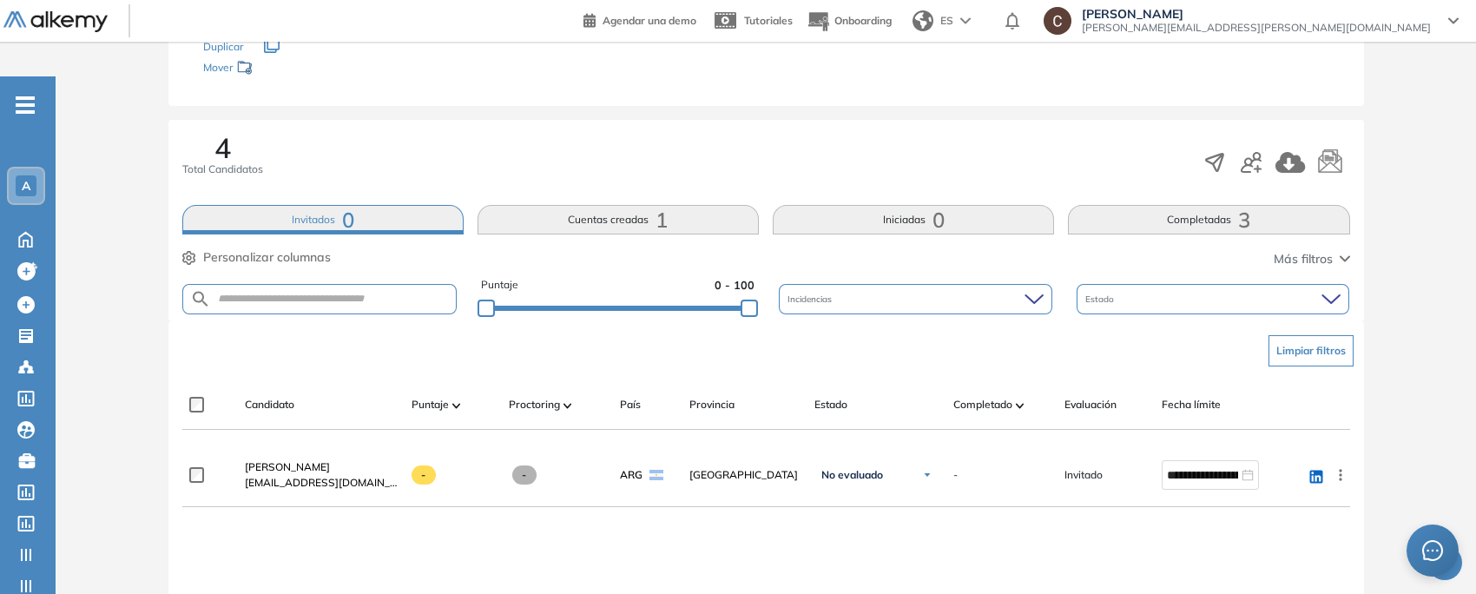
click at [1239, 220] on span "3" at bounding box center [1244, 220] width 12 height 0
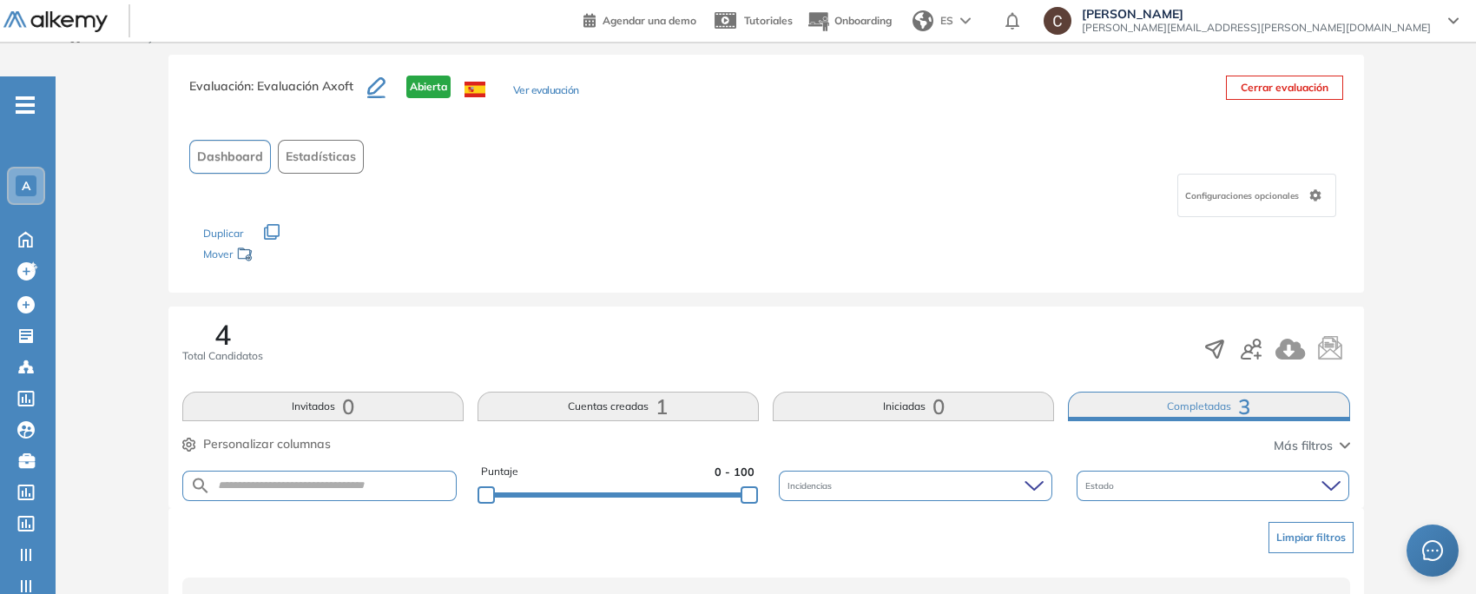
scroll to position [126, 0]
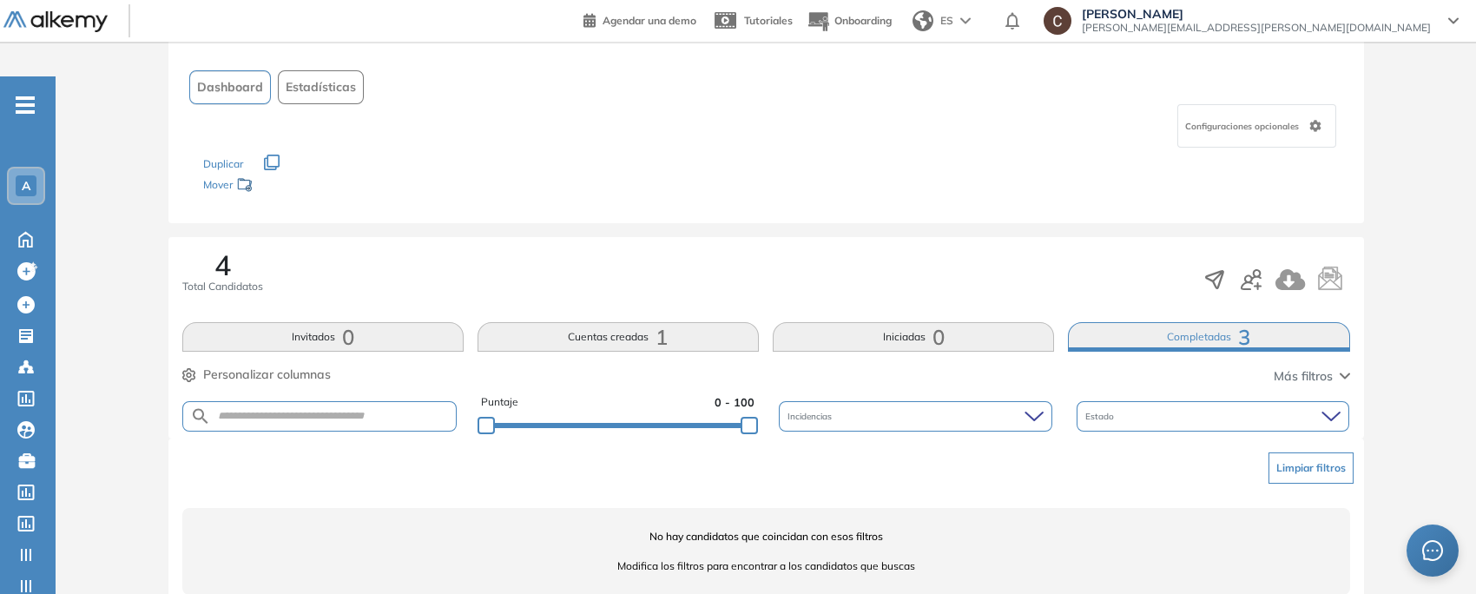
click at [1155, 322] on button "Completadas 3" at bounding box center [1208, 337] width 281 height 30
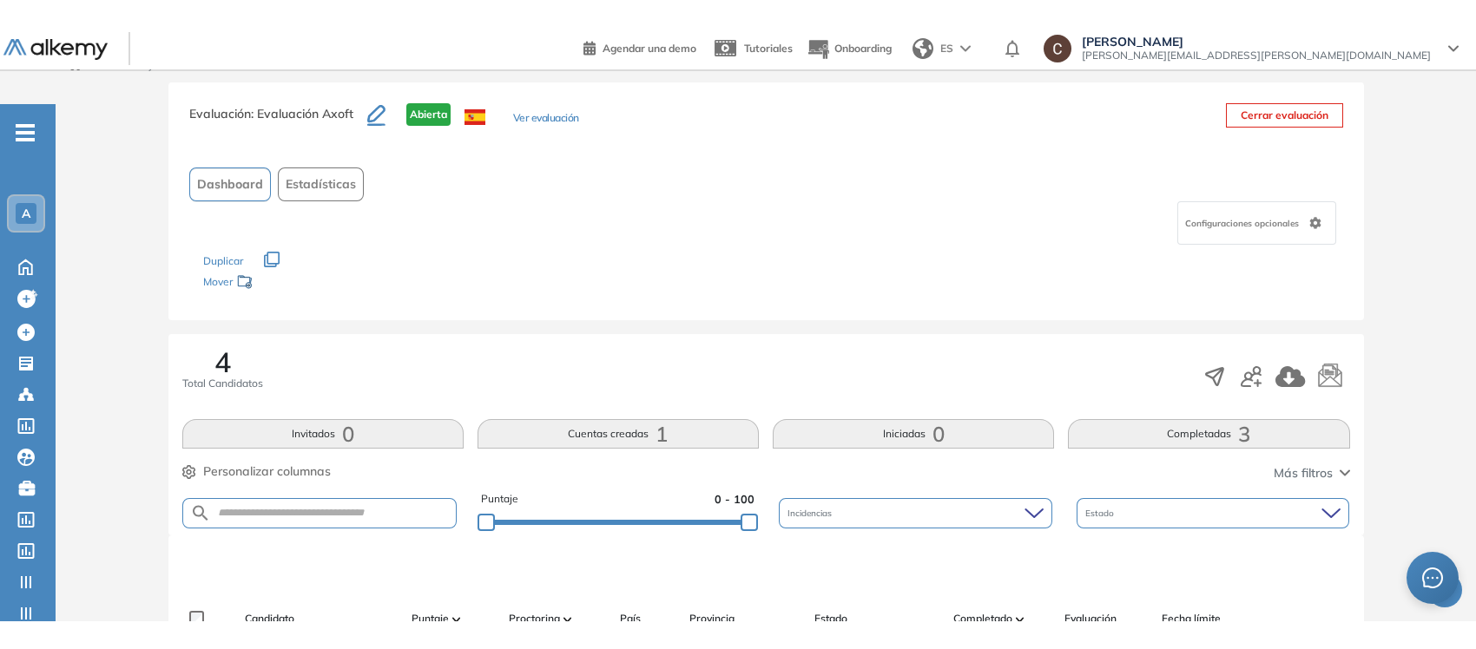
scroll to position [243, 0]
